Goal: Transaction & Acquisition: Obtain resource

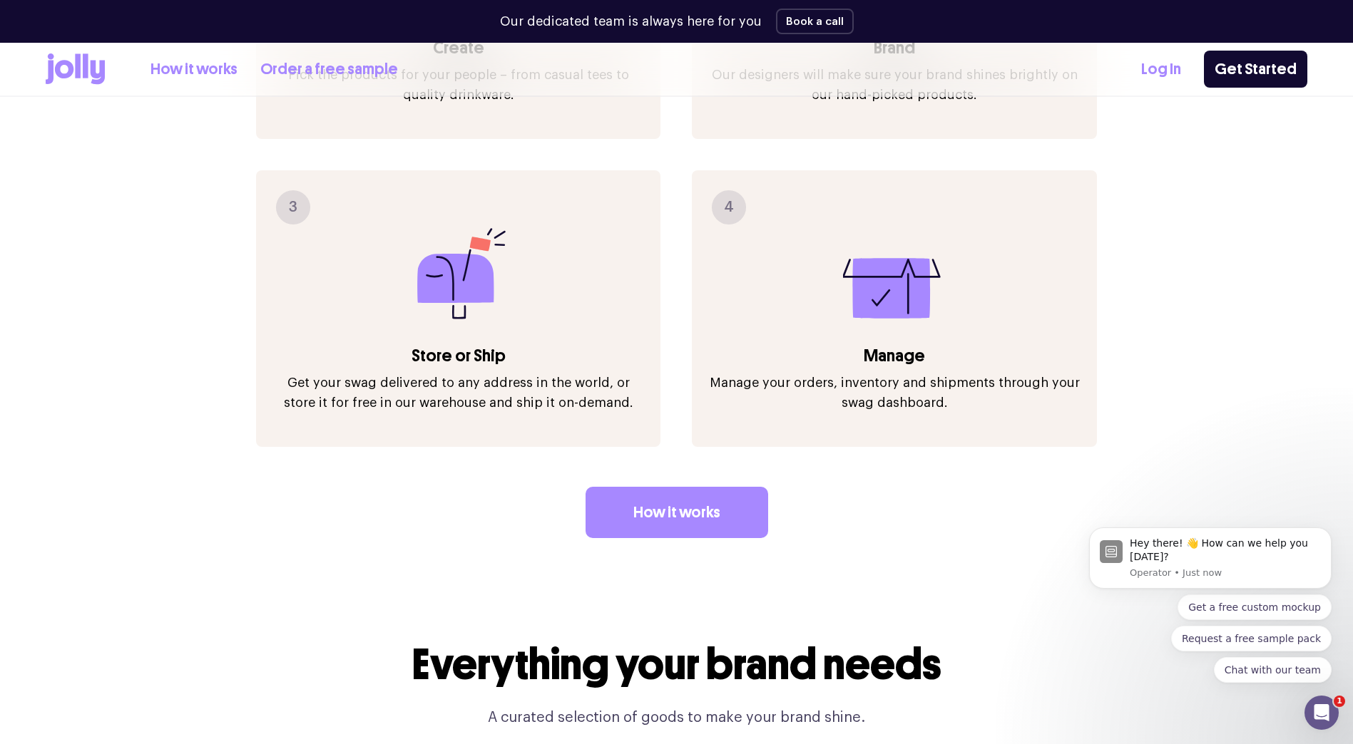
scroll to position [2325, 0]
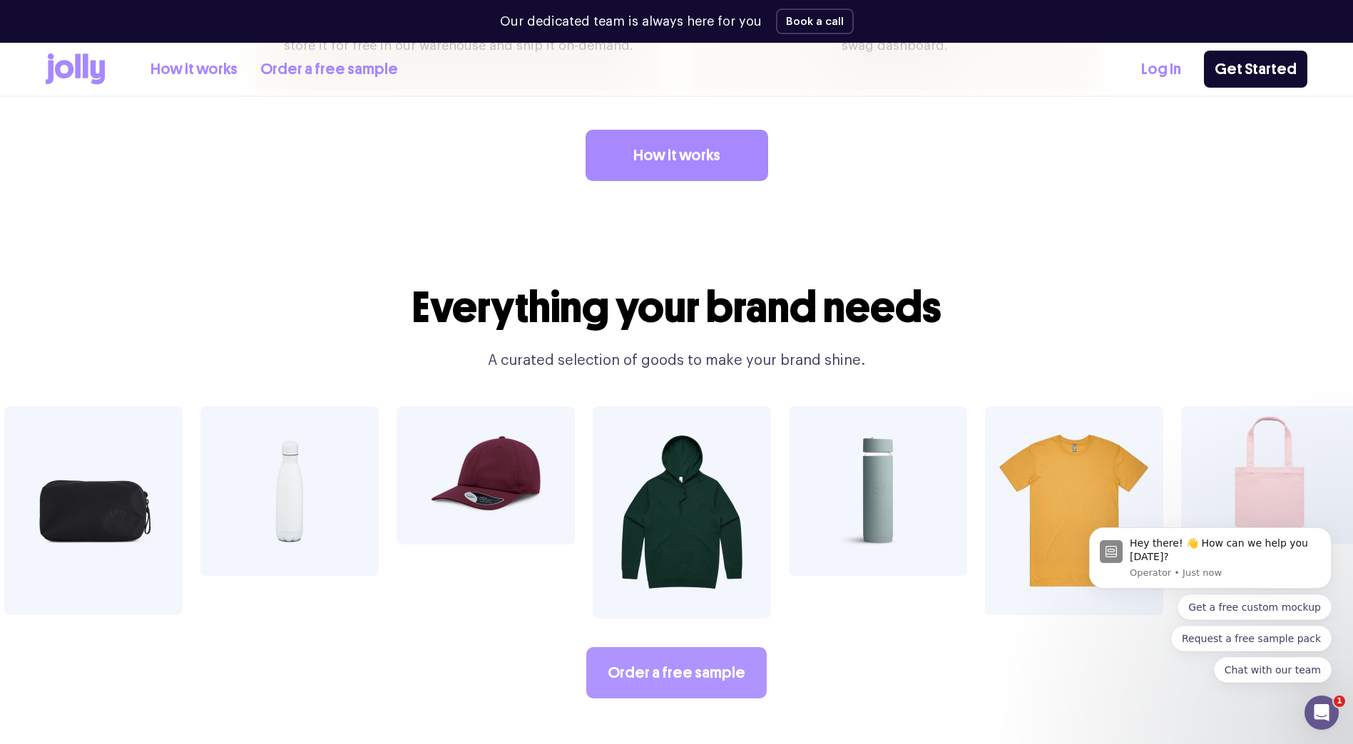
click at [623, 647] on link "Order a free sample" at bounding box center [676, 672] width 180 height 51
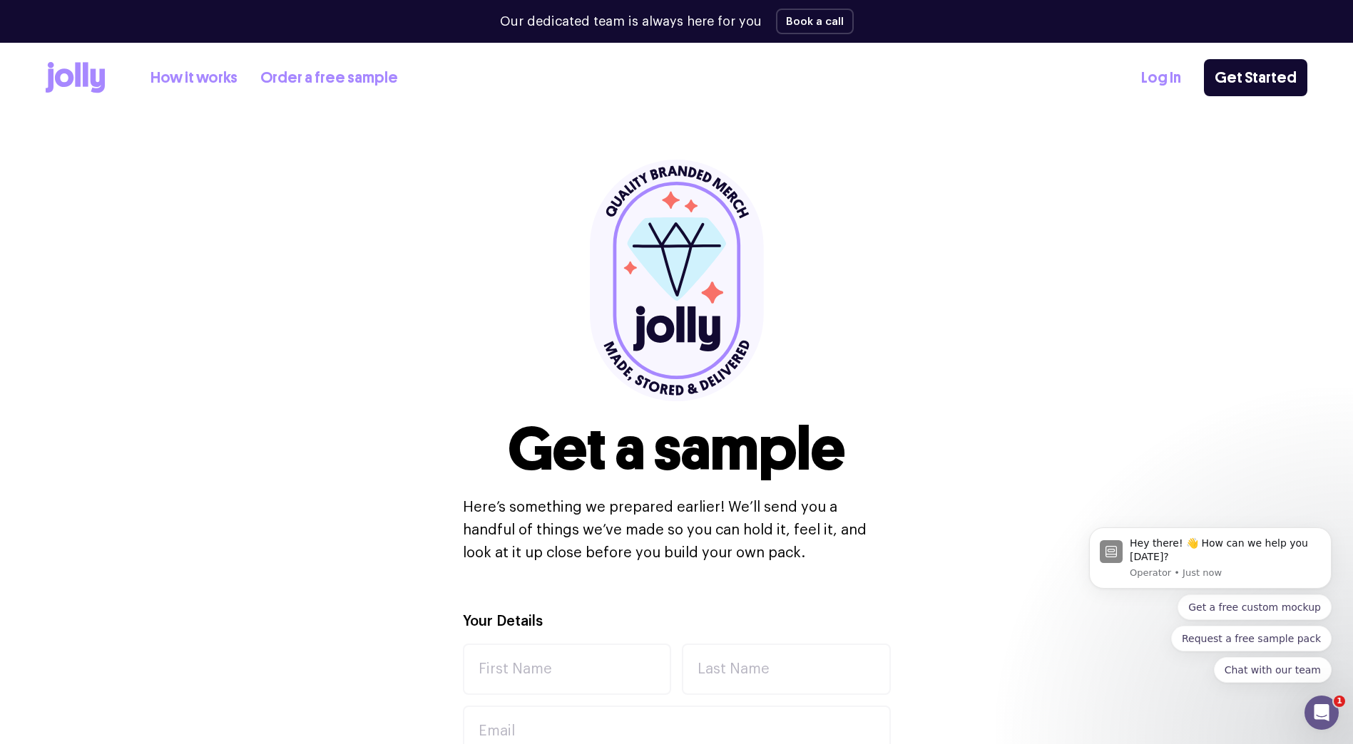
click at [64, 82] on icon at bounding box center [75, 77] width 59 height 31
